Goal: Task Accomplishment & Management: Use online tool/utility

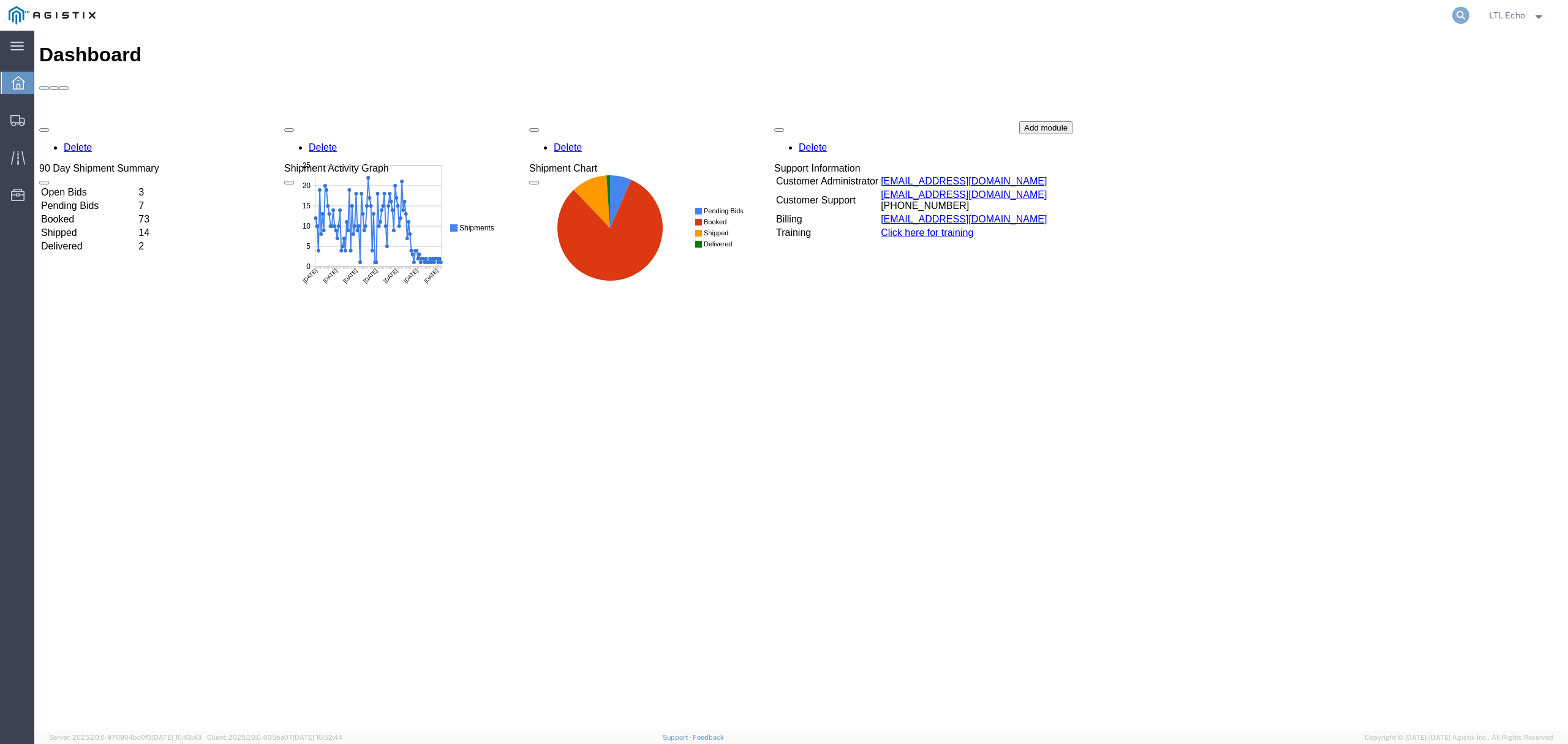
click at [1455, 14] on icon at bounding box center [1461, 15] width 17 height 17
click at [1392, 10] on input "search" at bounding box center [1266, 15] width 373 height 30
paste input "57010789"
type input "57010789"
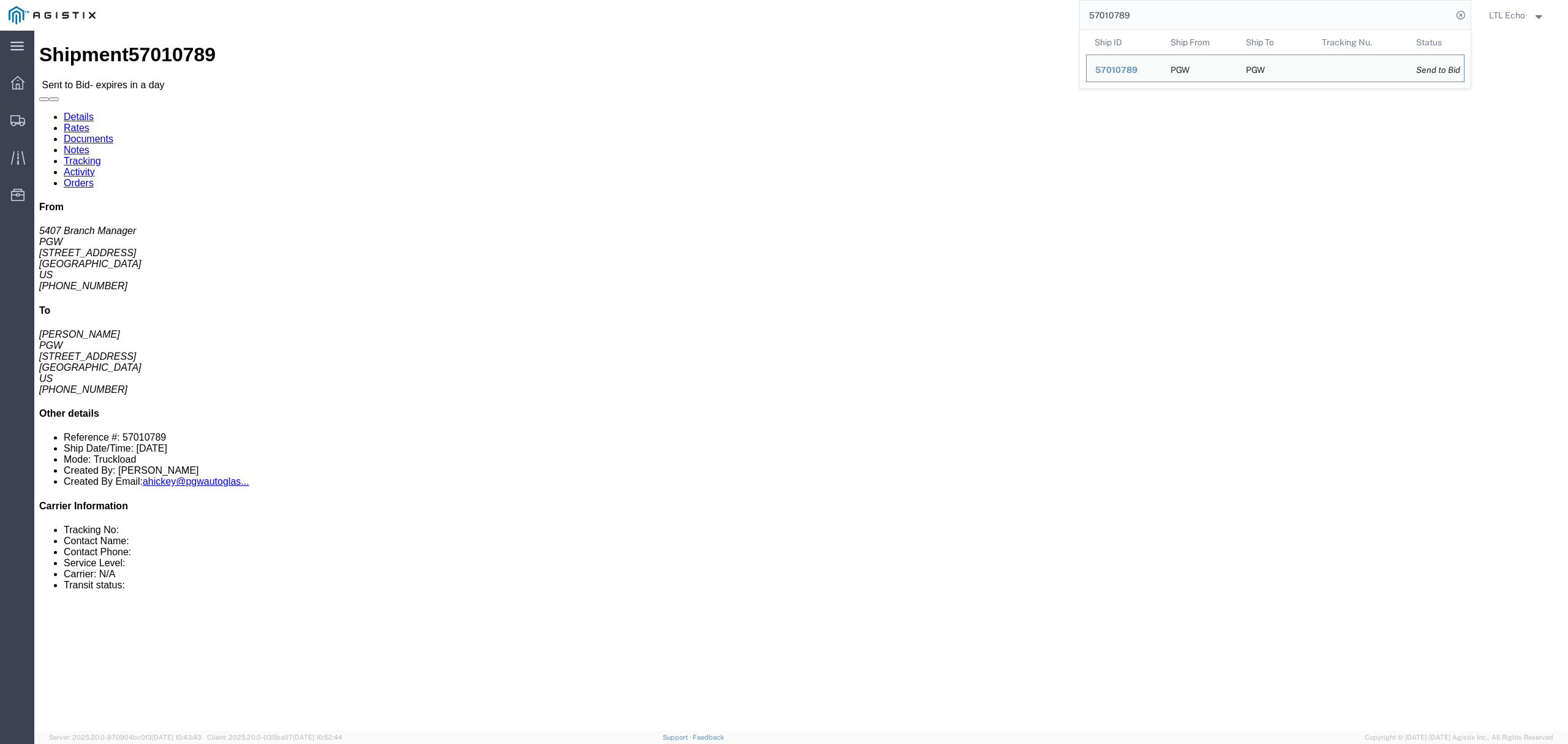
click address "PGW (5407 Branch Manager) [STREET_ADDRESS] [PHONE_NUMBER] [EMAIL_ADDRESS][DOMAI…"
copy address "85307"
click address "PGW ([PERSON_NAME]) [STREET_ADDRESS] [PHONE_NUMBER] [EMAIL_ADDRESS][DOMAIN_NAME]"
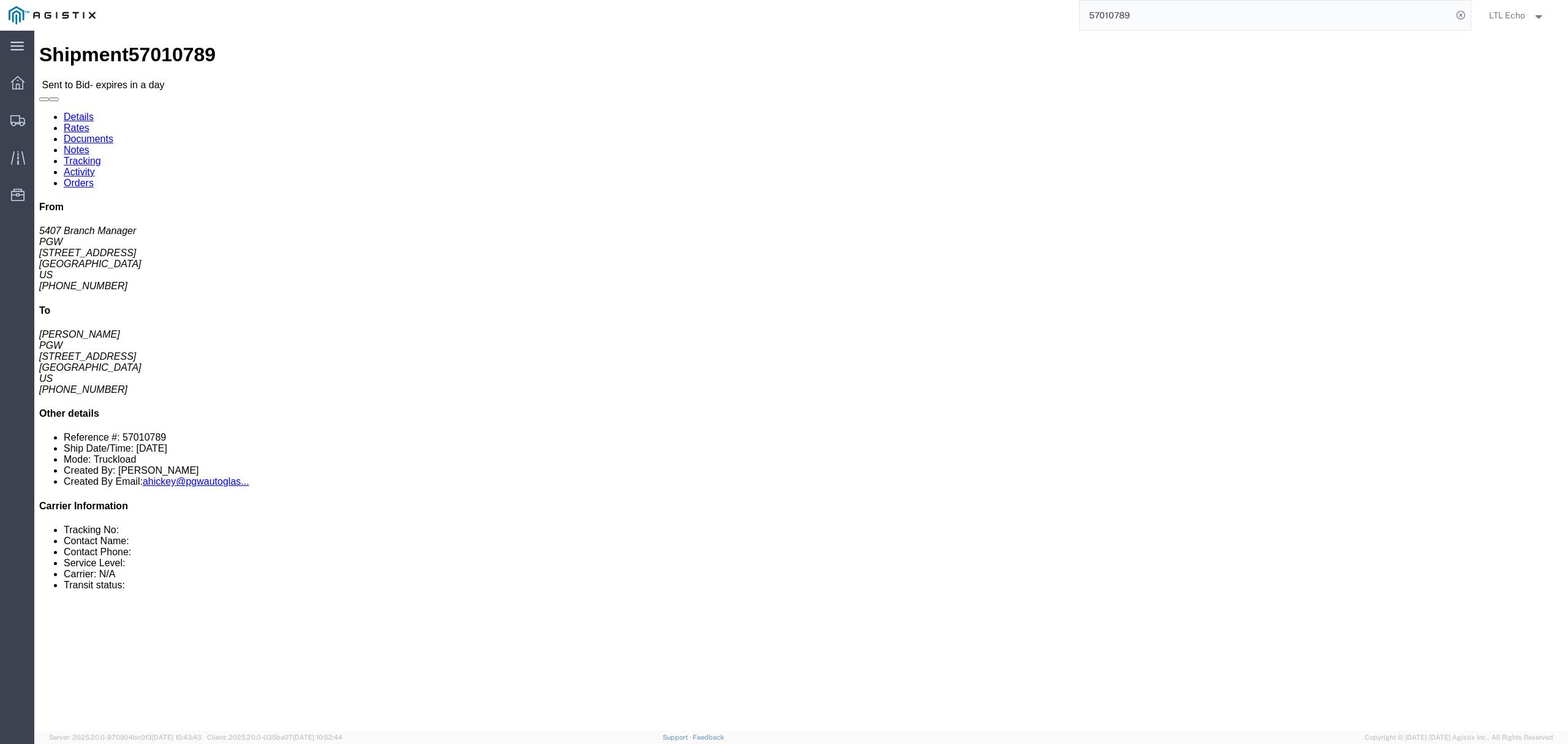
copy address "45601"
click link "Rates"
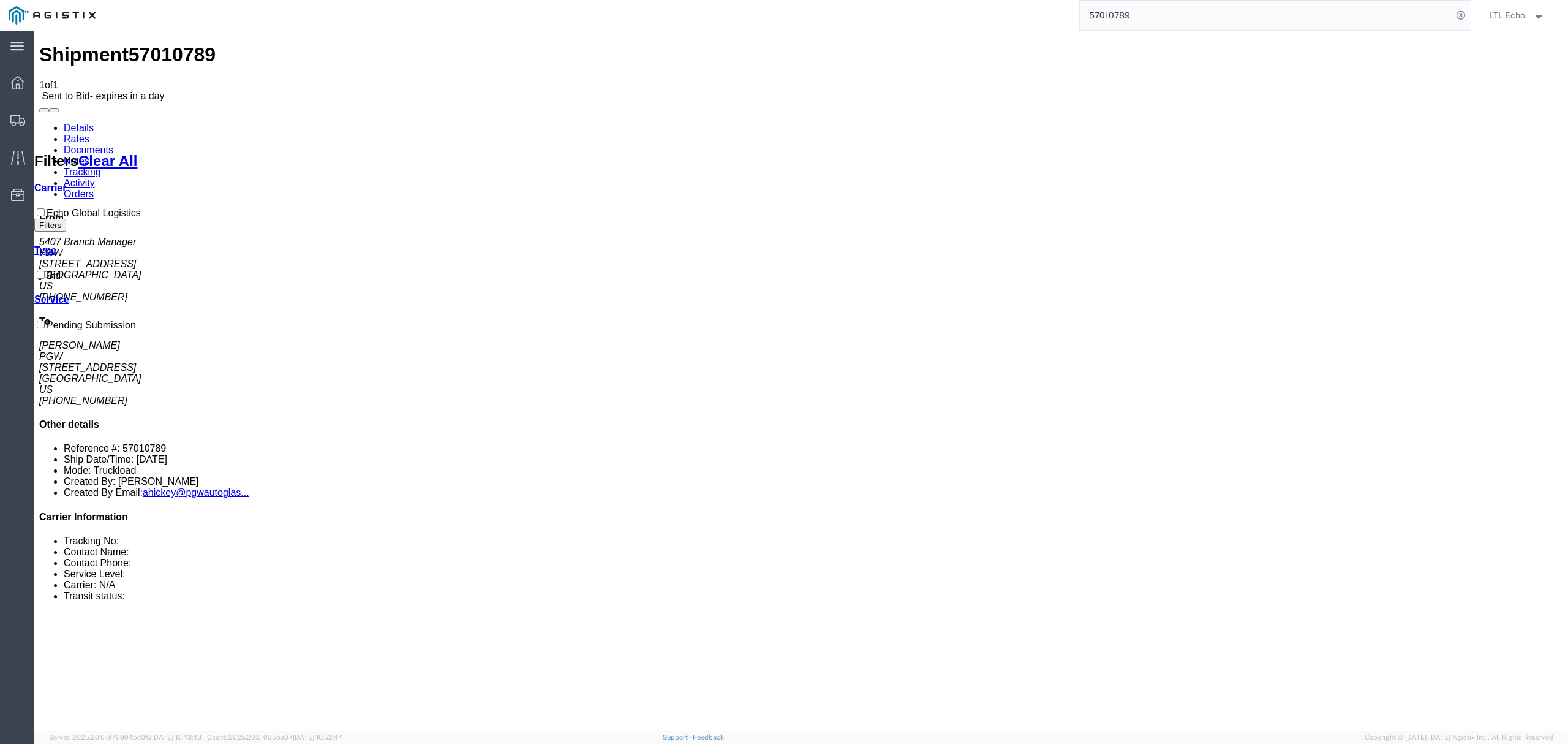
click at [66, 123] on link "Details" at bounding box center [78, 128] width 30 height 10
click link "Enter / Modify Bid"
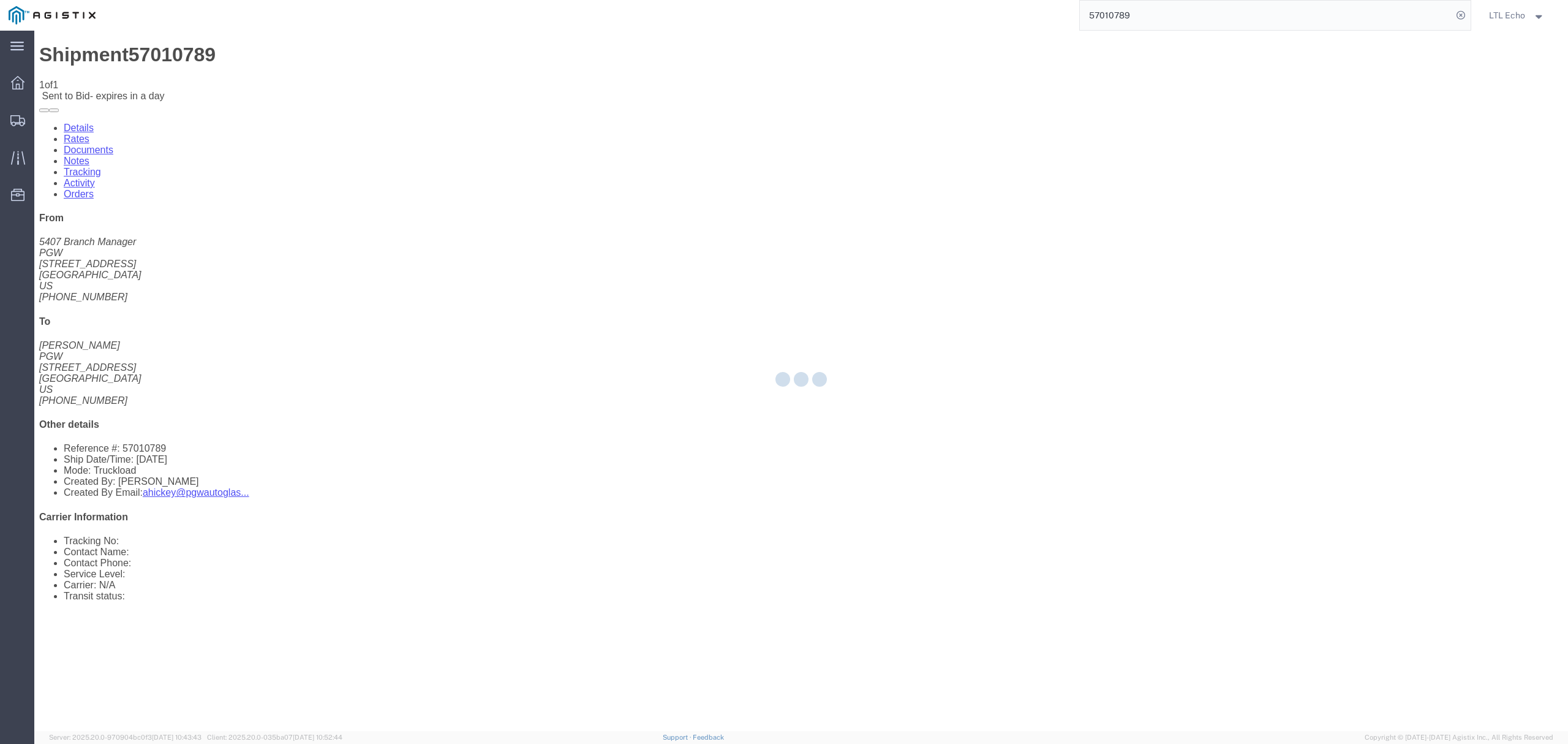
select select "4622"
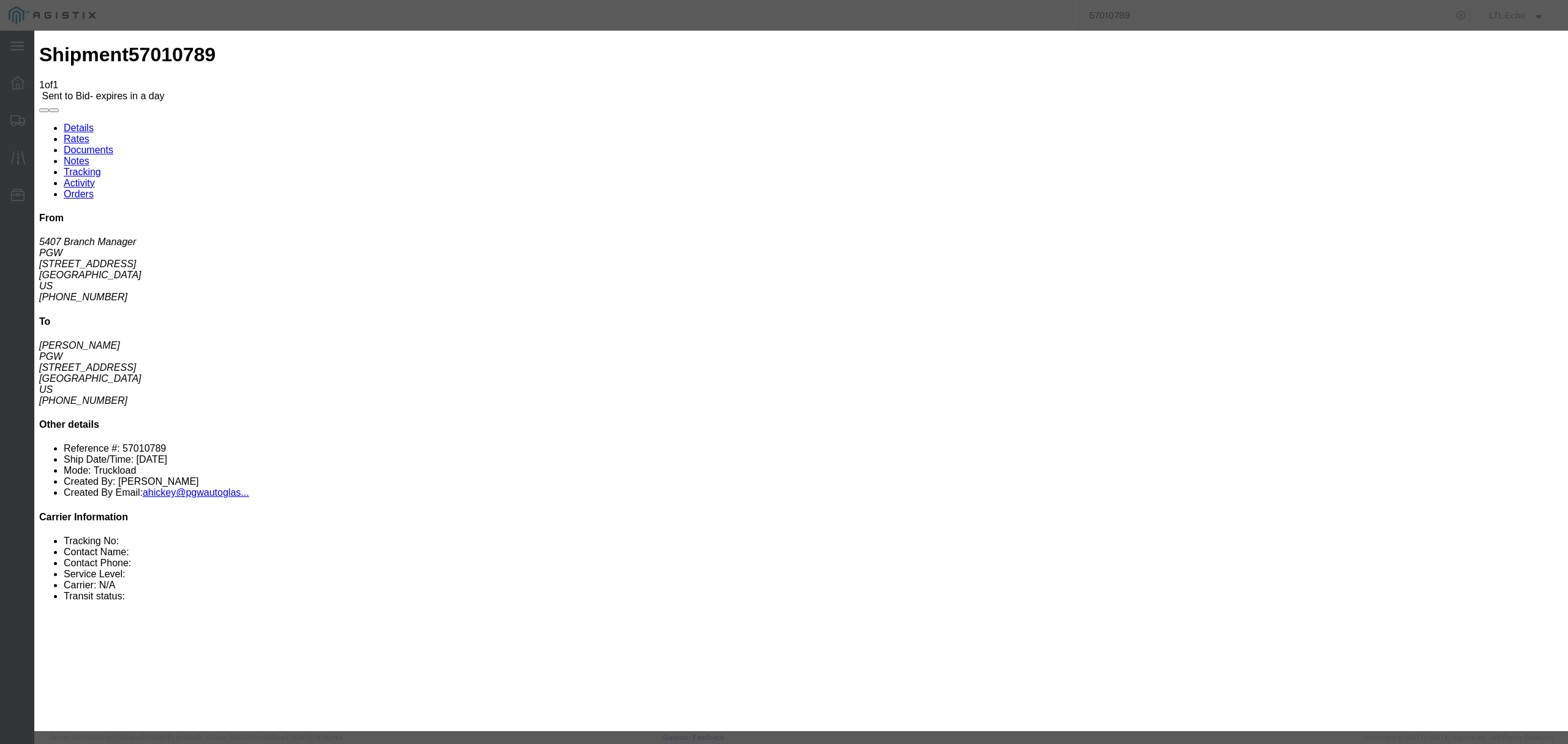
click select "Select Guaranteed Next Day LTL Standard 3-5 Day Rail TL Standard 3 - 5 Day"
select select "13989"
click select "Select Guaranteed Next Day LTL Standard 3-5 Day Rail TL Standard 3 - 5 Day"
click input "text"
type input "57010789"
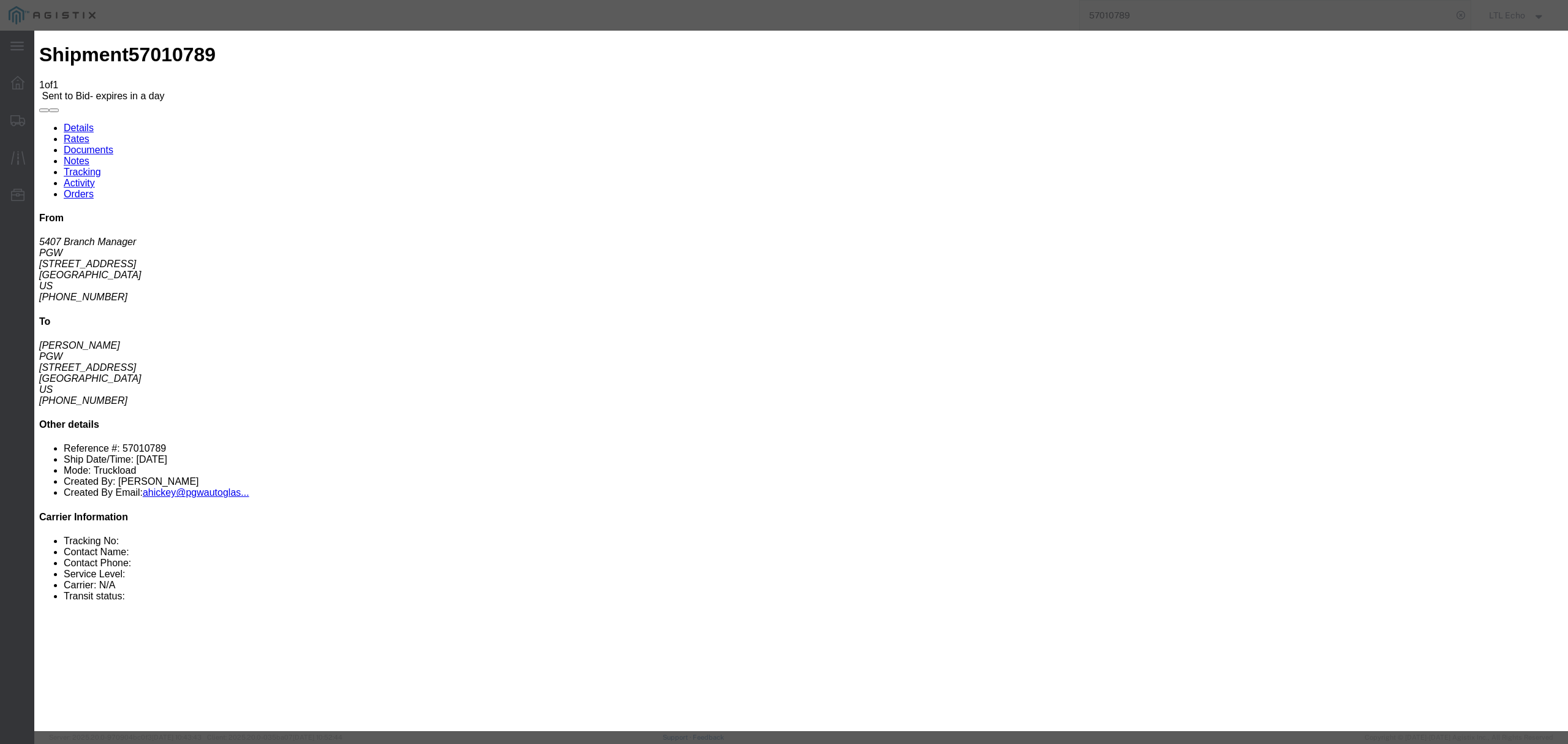
click input "number"
drag, startPoint x: 1029, startPoint y: 247, endPoint x: 910, endPoint y: 197, distance: 129.1
click div "Mode Select Air Less than Truckload Multi-Leg Ocean Freight Rail Small Parcel T…"
type input "3640"
click button "Submit"
